Goal: Task Accomplishment & Management: Manage account settings

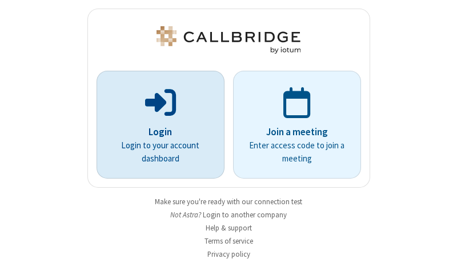
click at [156, 132] on p "Login" at bounding box center [161, 132] width 96 height 15
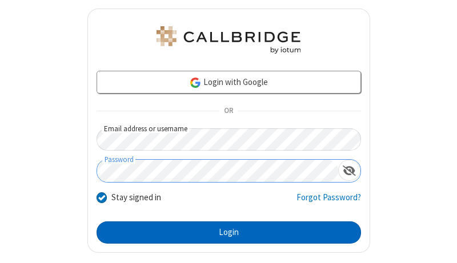
click at [224, 233] on button "Login" at bounding box center [229, 233] width 265 height 23
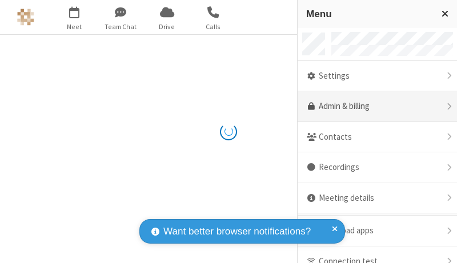
click at [373, 107] on link "Admin & billing" at bounding box center [377, 106] width 159 height 31
